Goal: Transaction & Acquisition: Purchase product/service

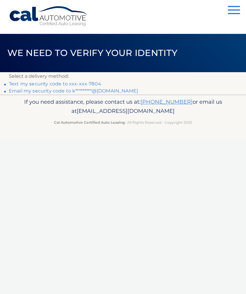
click at [97, 84] on link "Text my security code to xxx-xxx-7804" at bounding box center [55, 84] width 92 height 6
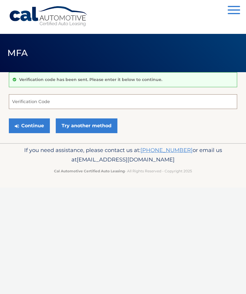
click at [125, 104] on input "Verification Code" at bounding box center [123, 101] width 228 height 15
click at [224, 97] on input "Verification Code" at bounding box center [123, 101] width 228 height 15
type input "524483"
click at [38, 128] on button "Continue" at bounding box center [29, 126] width 41 height 15
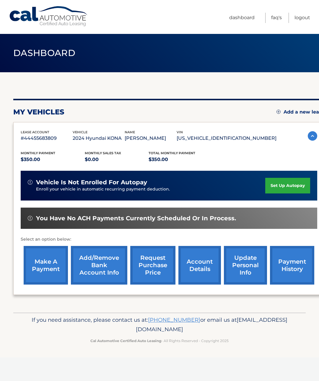
click at [53, 269] on link "make a payment" at bounding box center [46, 265] width 44 height 39
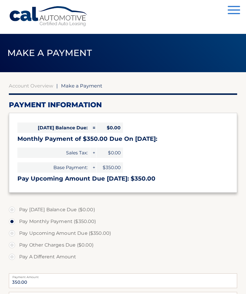
select select "NjEzODFmYmMtNzU4Mi00YmU1LTg0NzEtZWIzZmUzNDUzY2Fl"
